Goal: Transaction & Acquisition: Purchase product/service

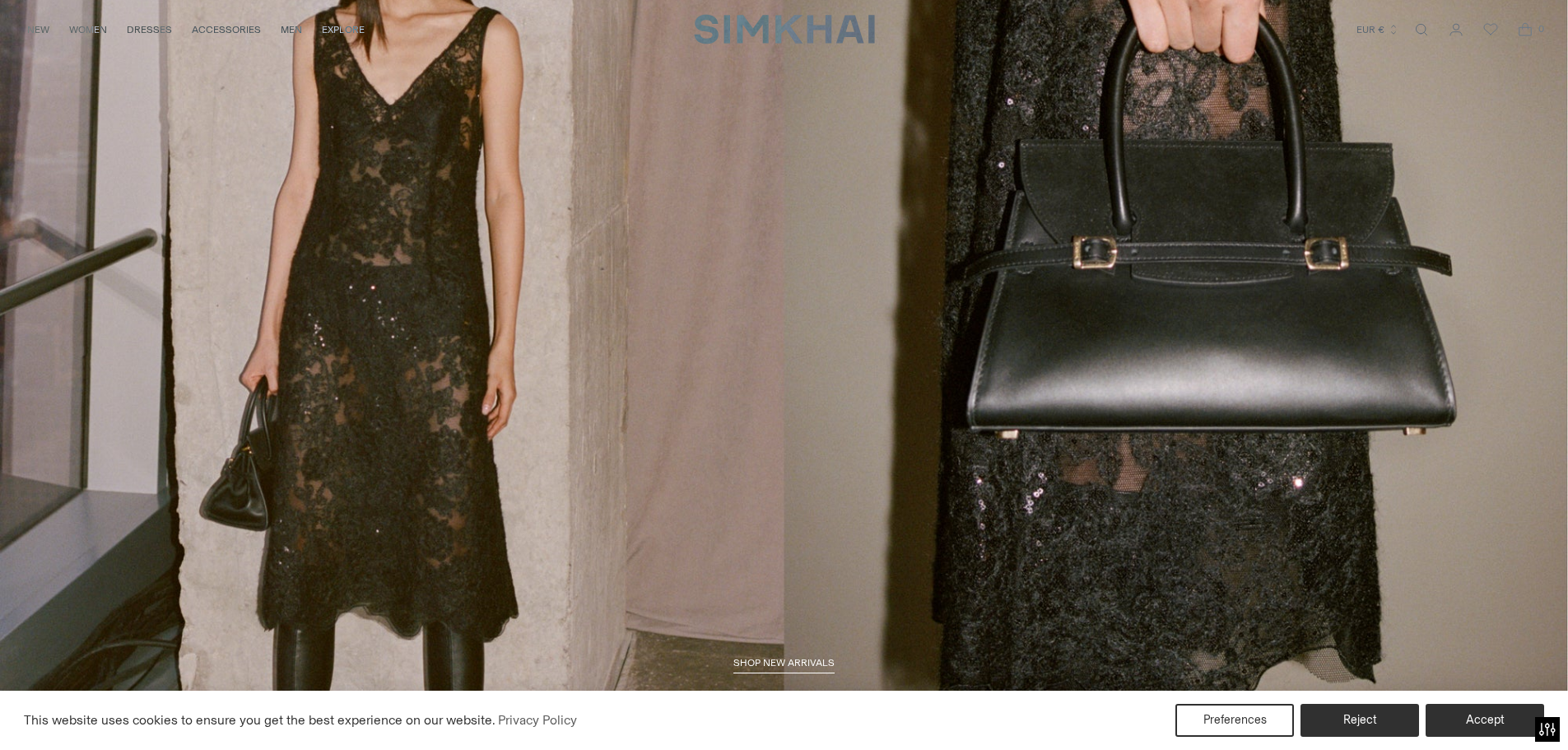
scroll to position [75, 0]
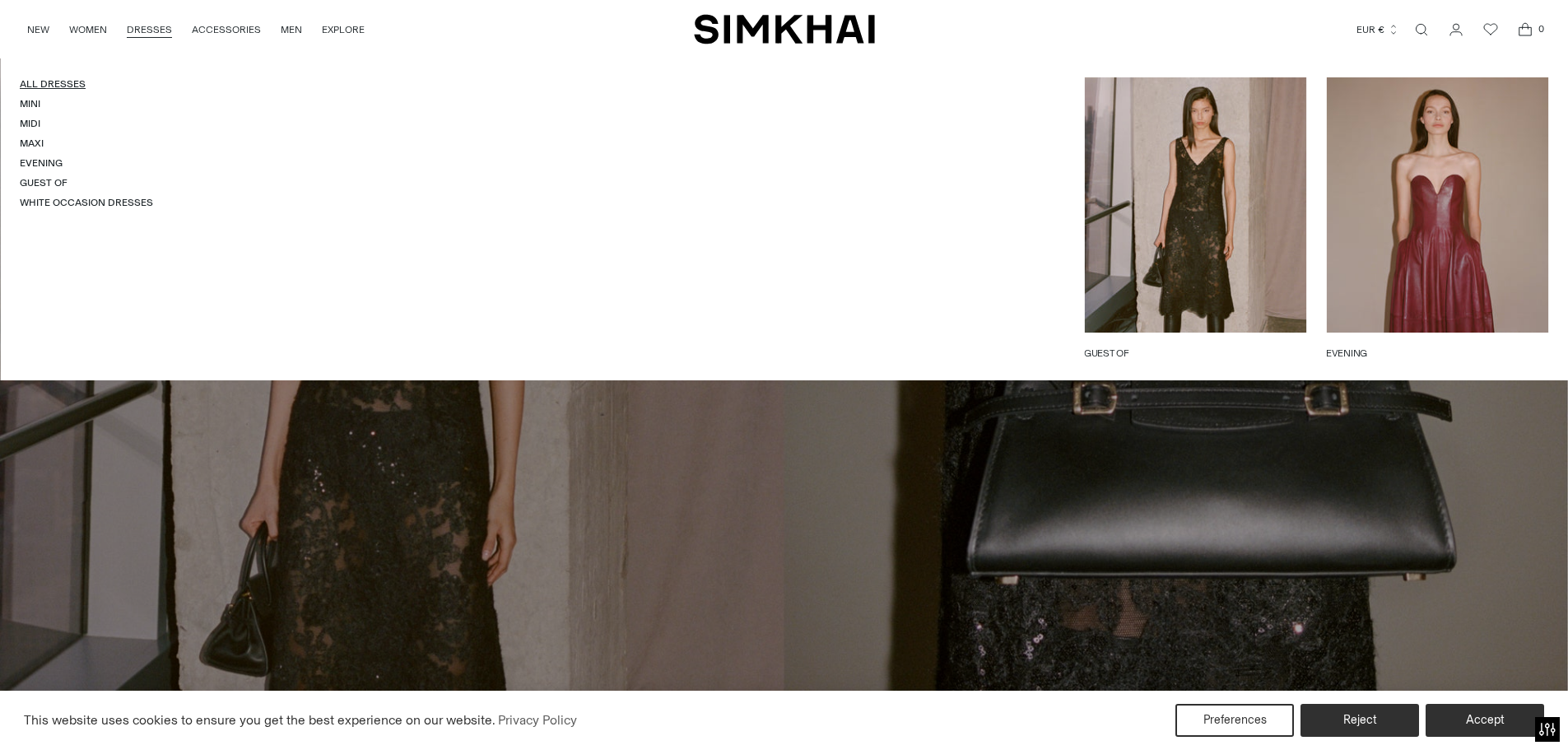
click at [65, 79] on link "All Dresses" at bounding box center [52, 84] width 66 height 12
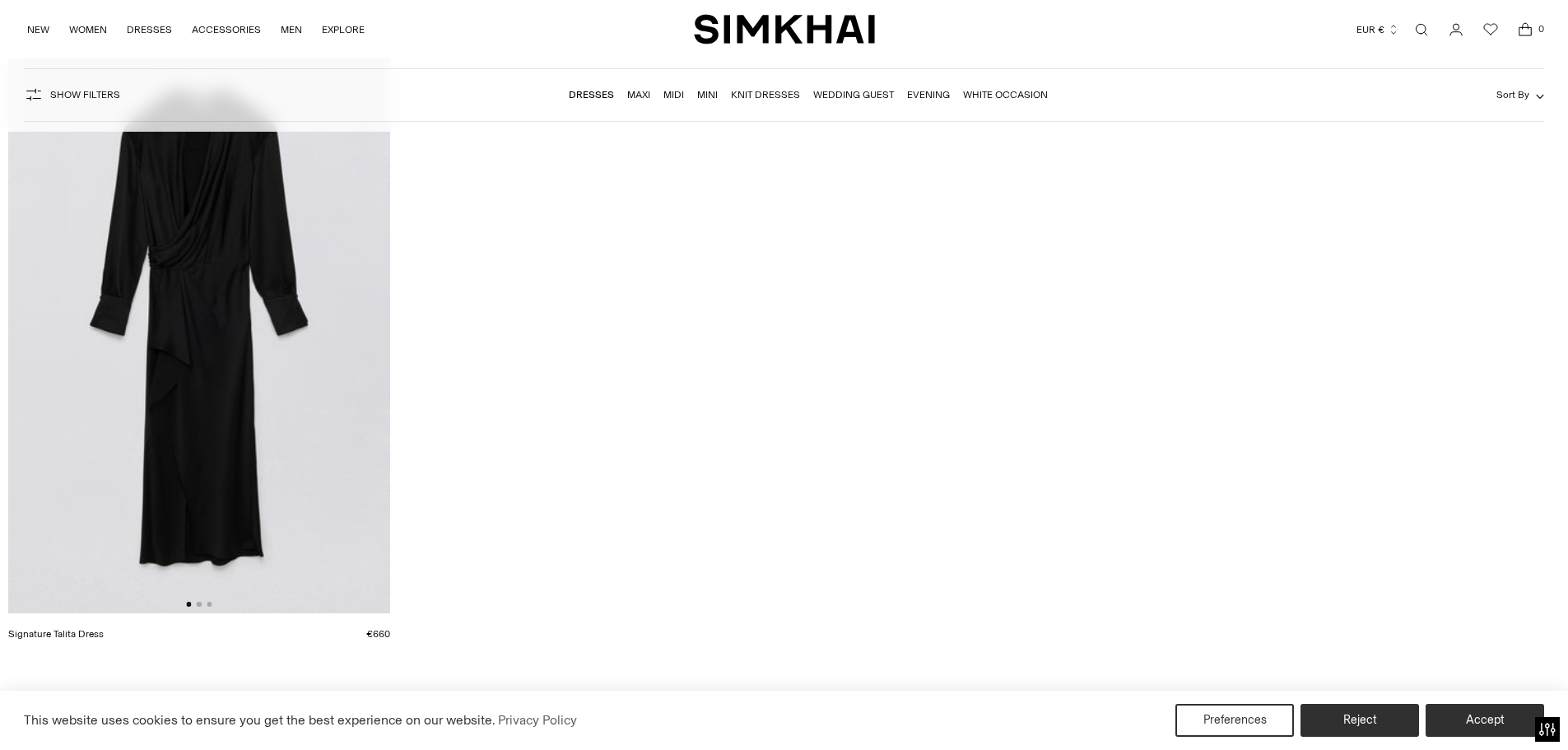
scroll to position [29007, 0]
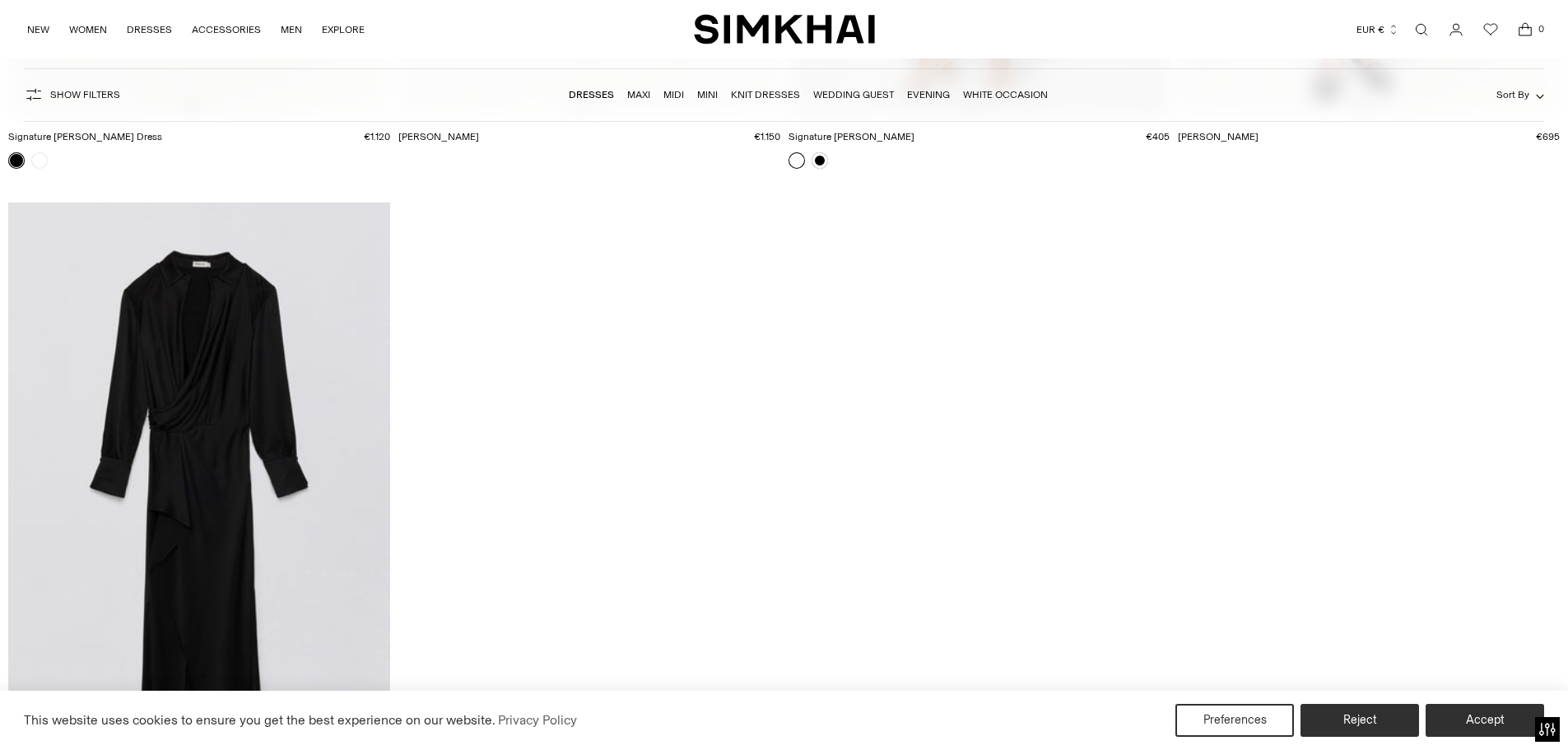
click at [676, 89] on link "Midi" at bounding box center [674, 95] width 20 height 12
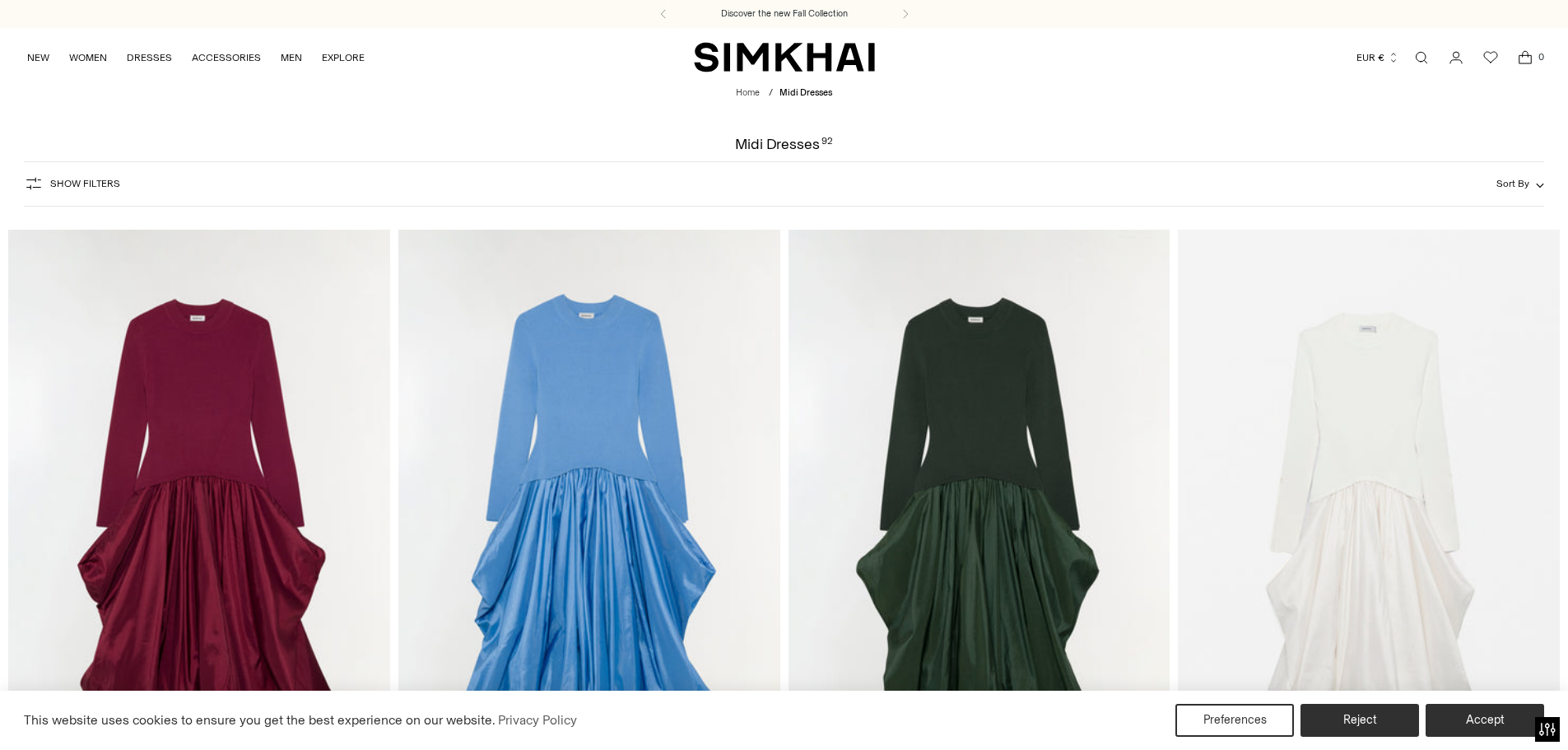
click at [115, 173] on button "Show Filters" at bounding box center [72, 183] width 96 height 26
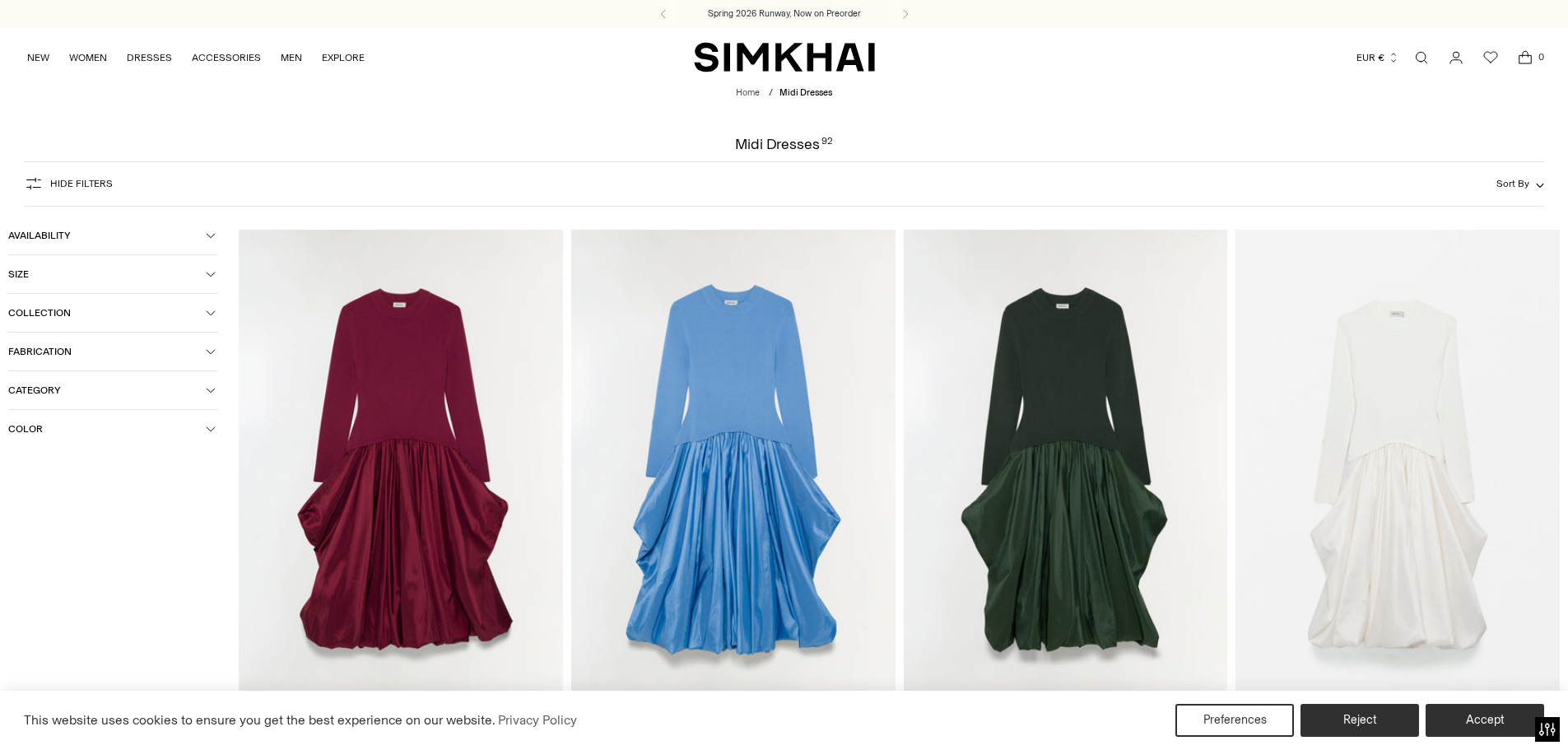
click at [214, 420] on button "Color" at bounding box center [113, 429] width 210 height 38
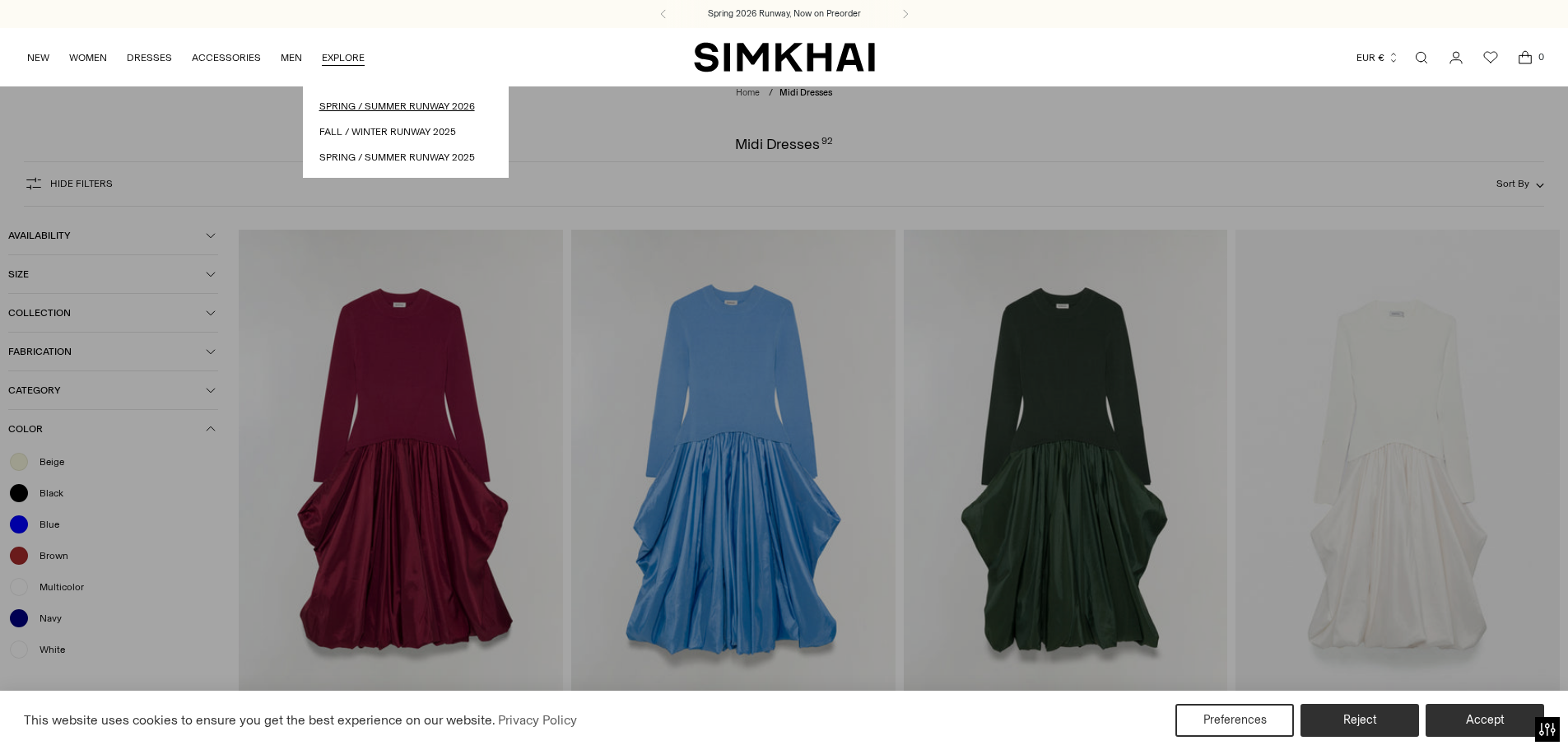
click at [391, 105] on link "Spring / Summer Runway 2026" at bounding box center [406, 107] width 173 height 15
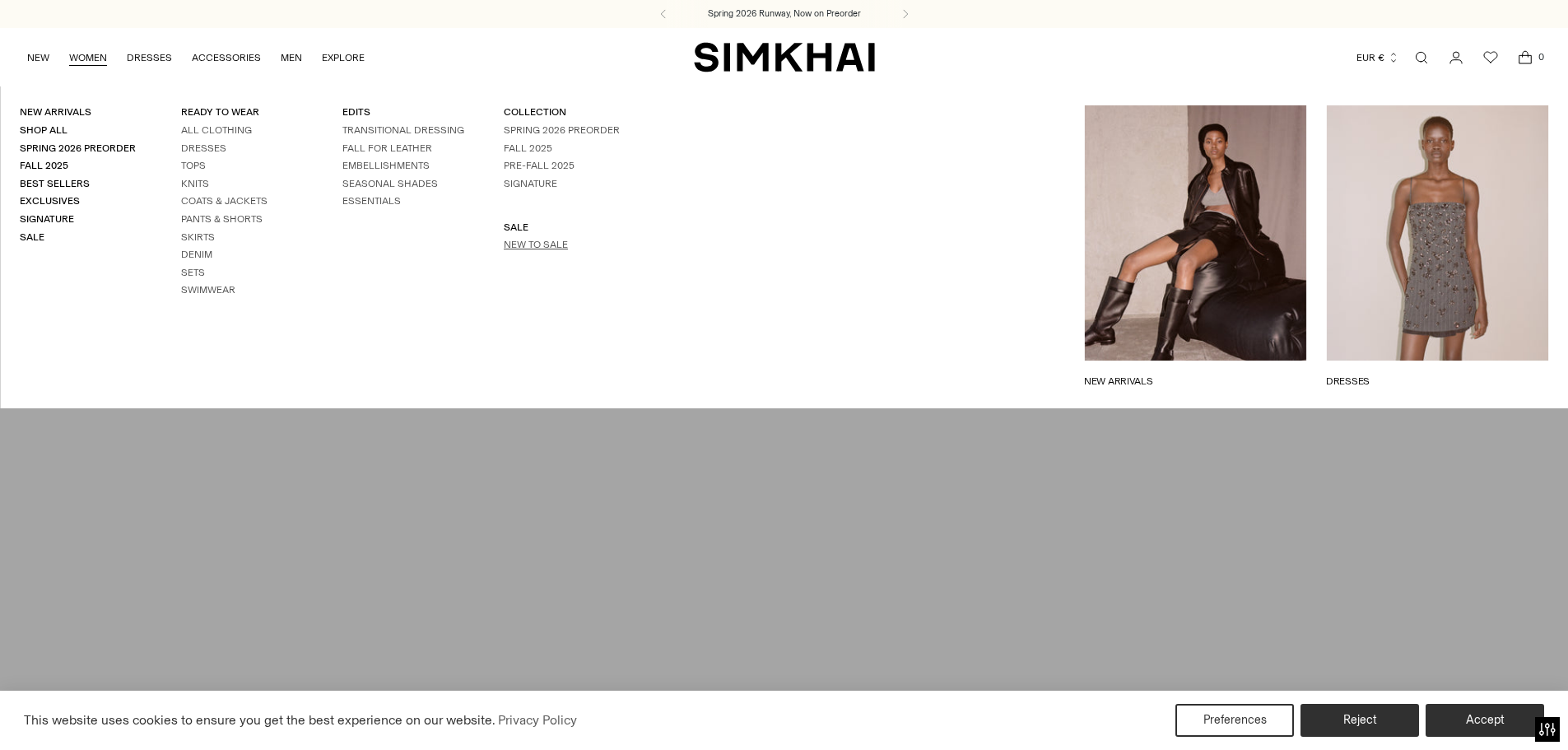
click at [522, 243] on link "New to Sale" at bounding box center [535, 245] width 64 height 12
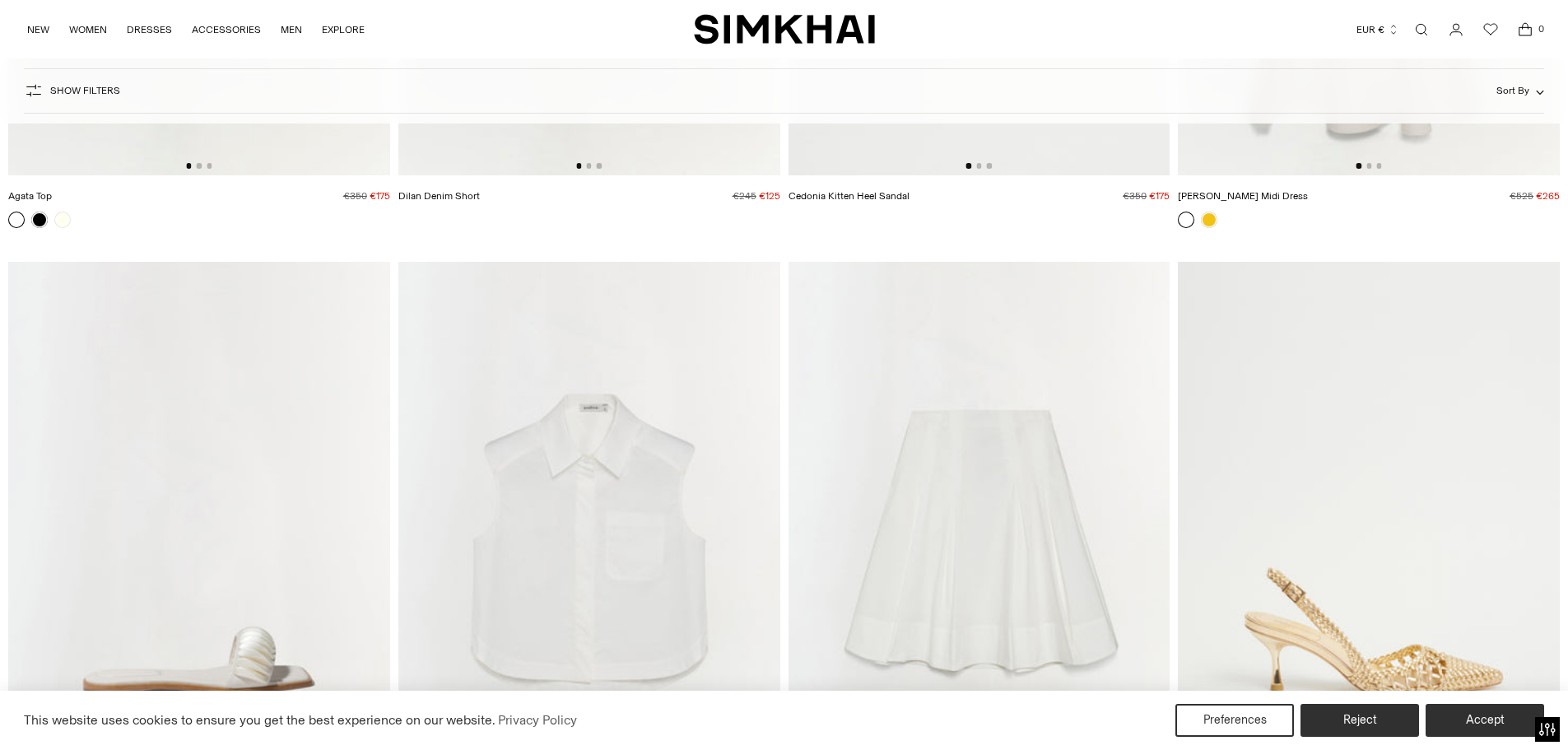
scroll to position [12259, 0]
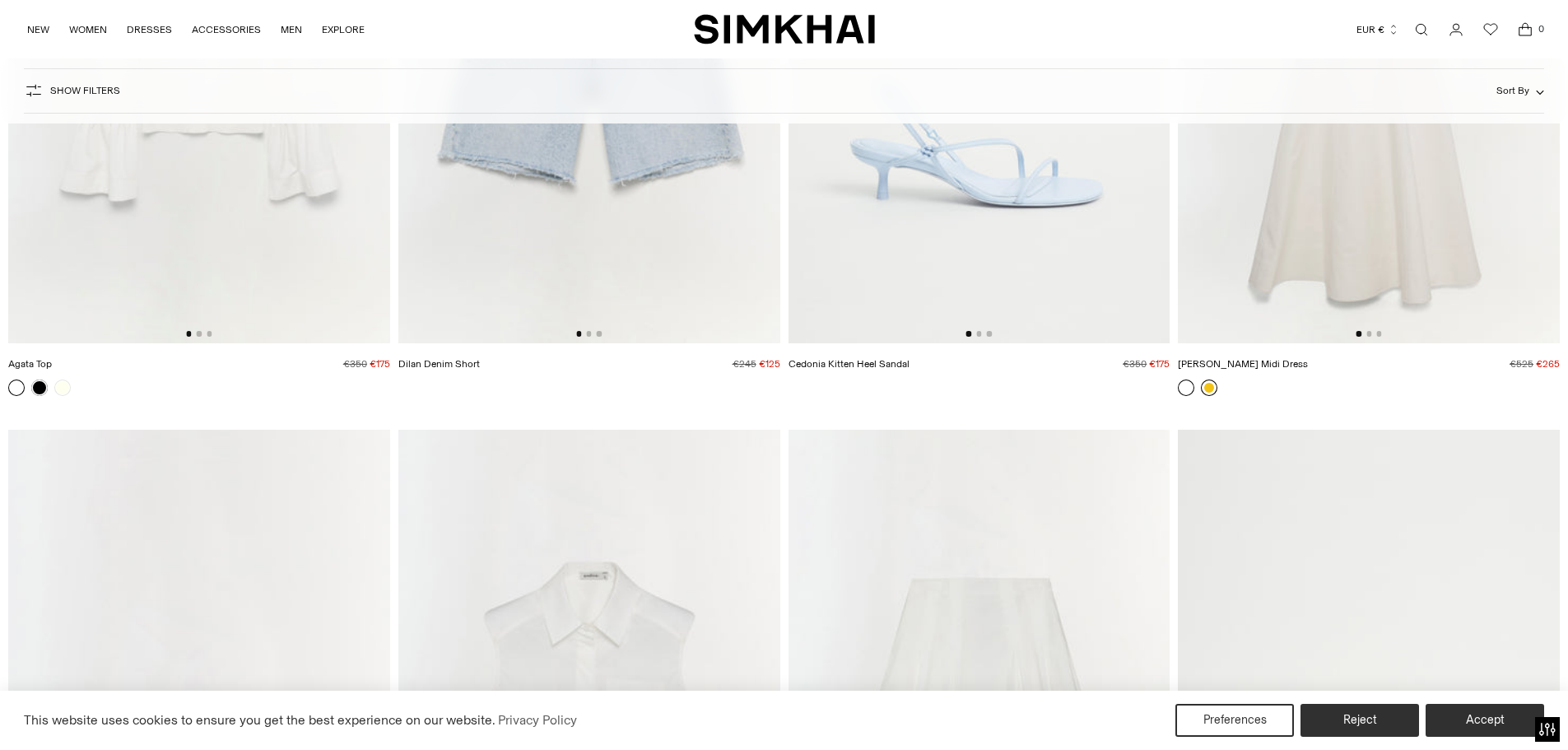
click at [1205, 391] on link at bounding box center [1209, 387] width 16 height 16
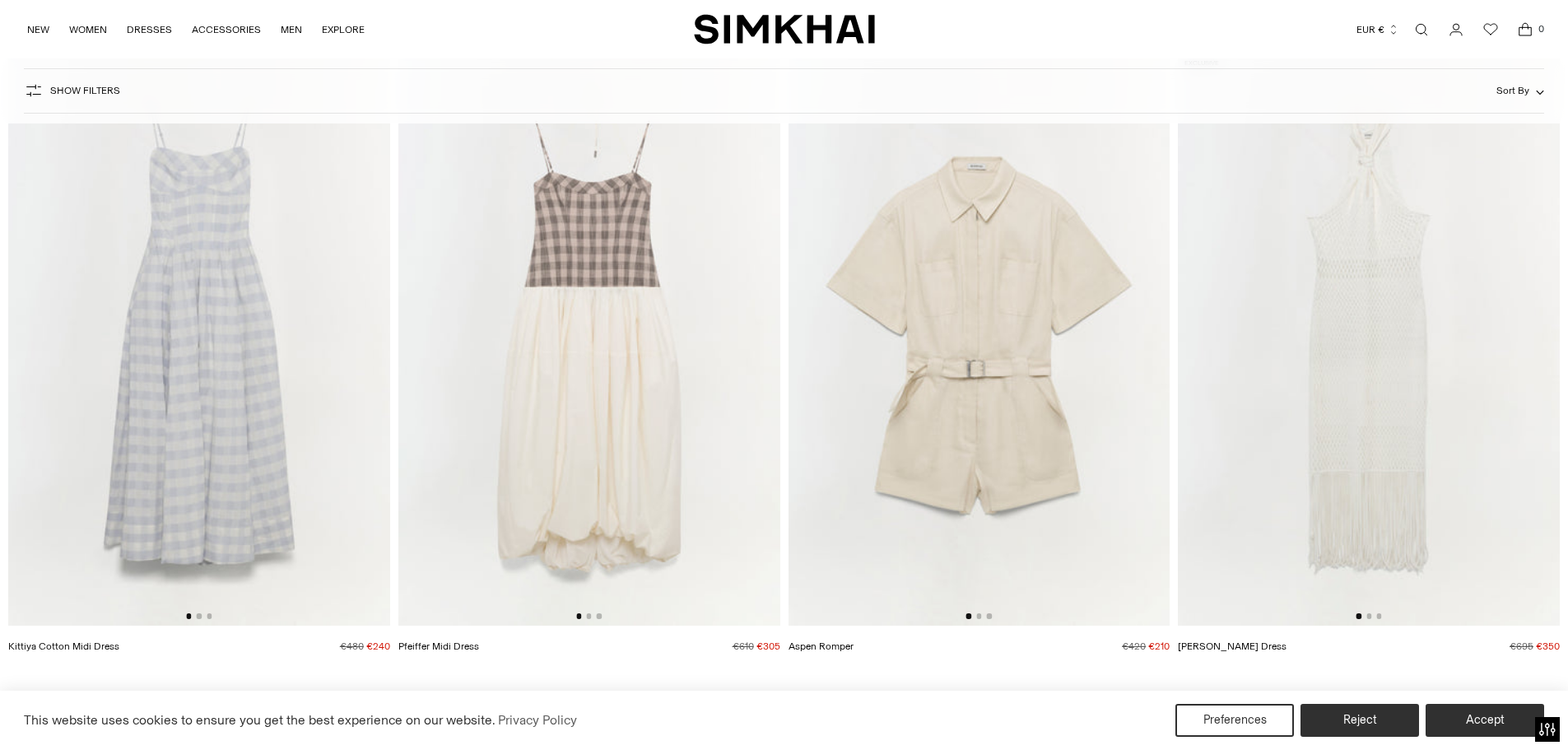
scroll to position [0, 0]
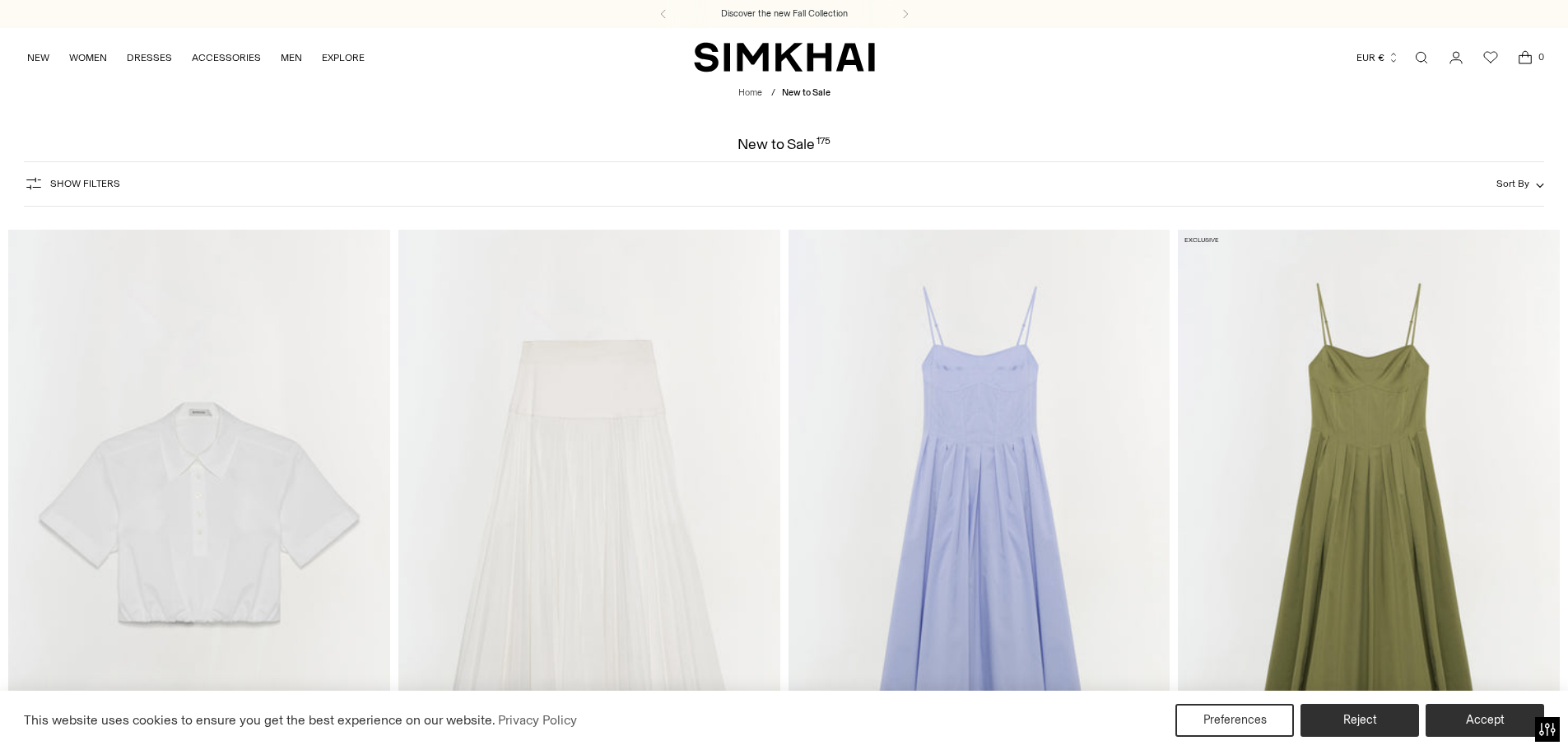
click at [1069, 470] on img at bounding box center [979, 516] width 382 height 573
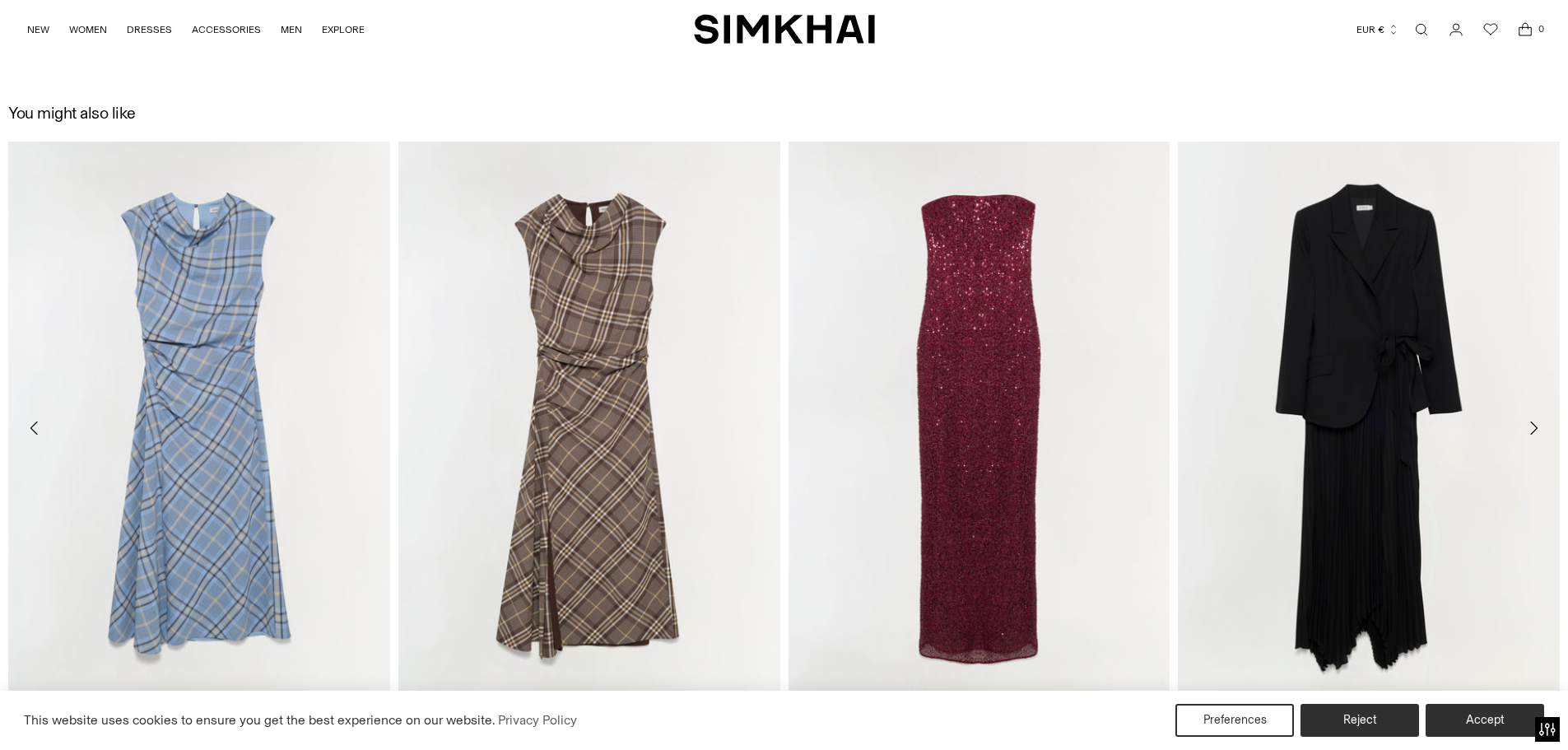
scroll to position [2553, 0]
